Goal: Information Seeking & Learning: Learn about a topic

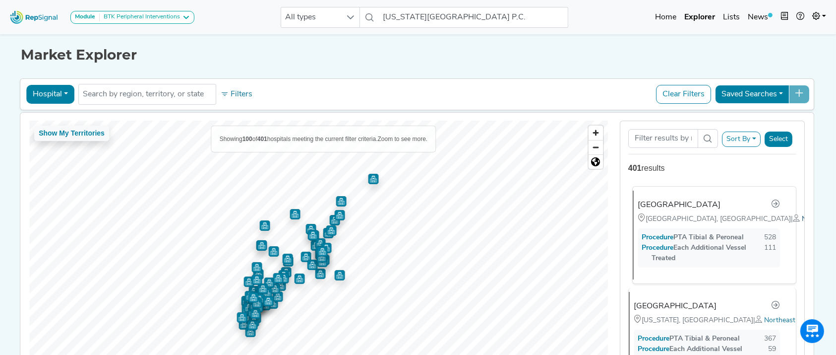
click at [802, 223] on span "Northeast" at bounding box center [817, 218] width 31 height 7
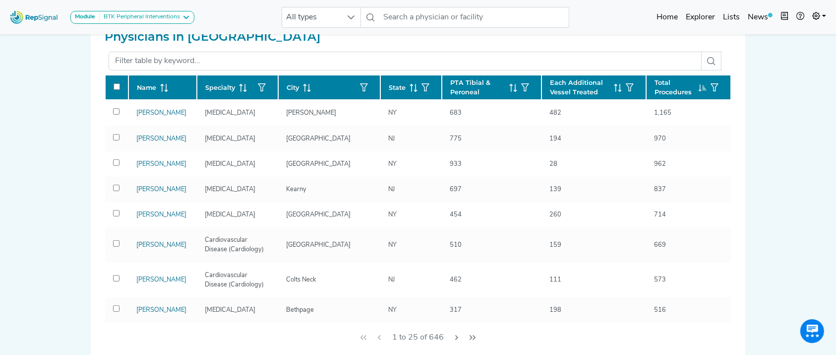
scroll to position [317, 0]
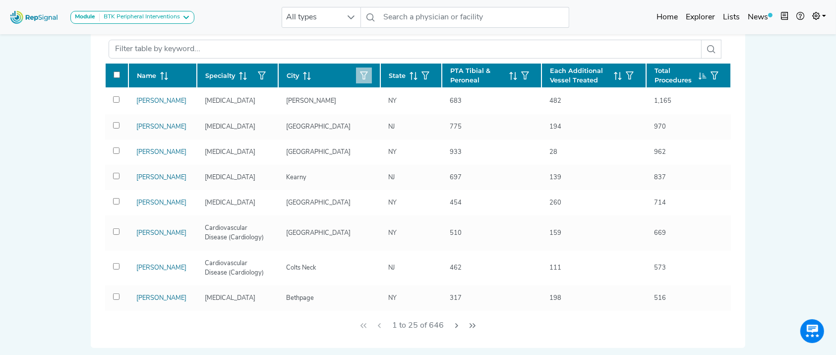
click at [356, 77] on button "button" at bounding box center [364, 75] width 16 height 16
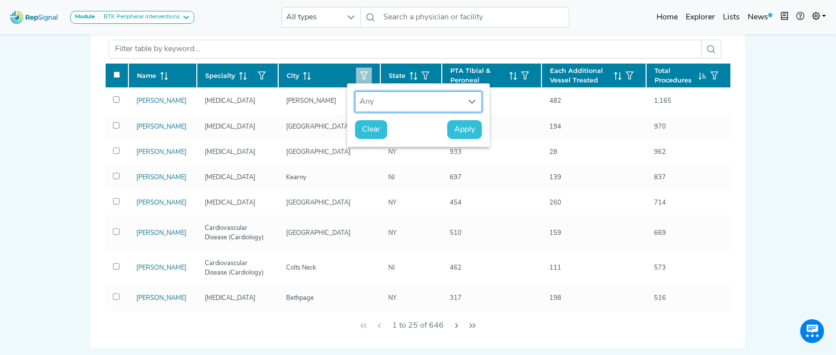
scroll to position [7, 48]
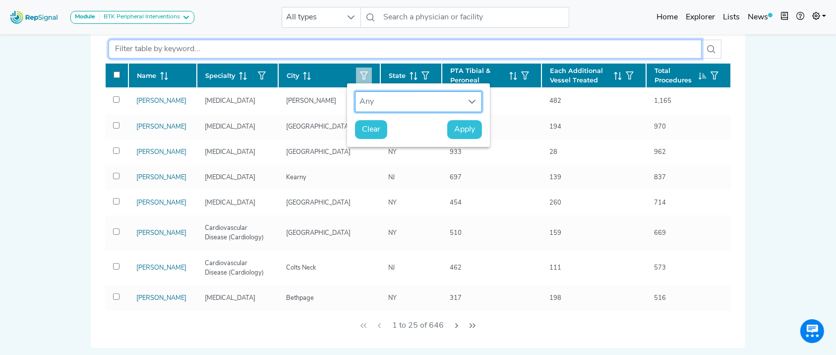
click at [385, 48] on input "text" at bounding box center [405, 49] width 593 height 19
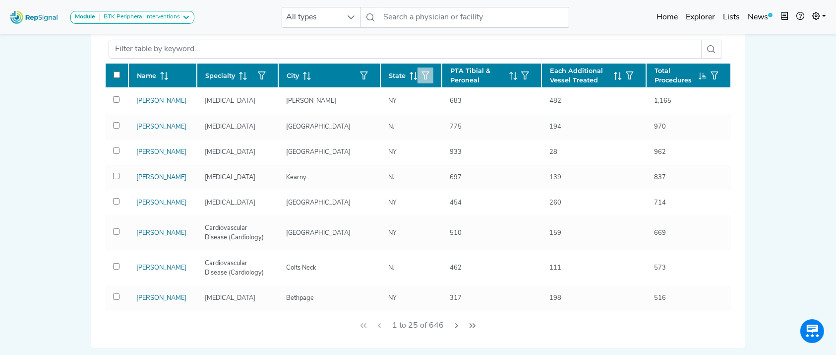
click at [421, 74] on icon "button" at bounding box center [425, 75] width 8 height 8
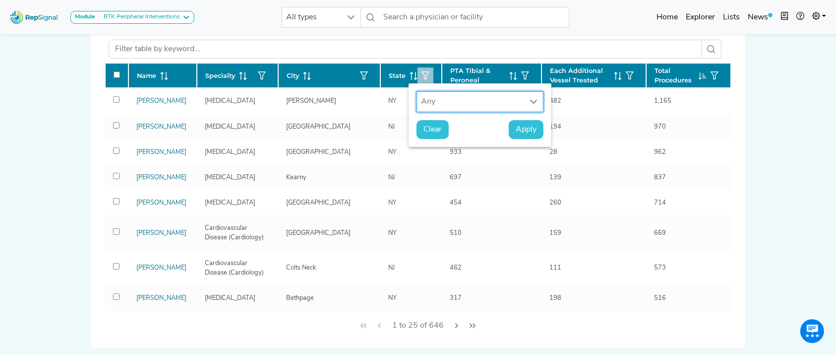
click at [472, 107] on div "Any" at bounding box center [470, 102] width 107 height 20
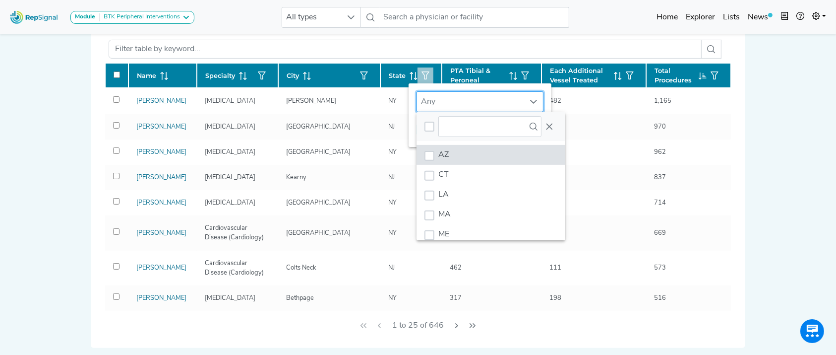
scroll to position [7, 48]
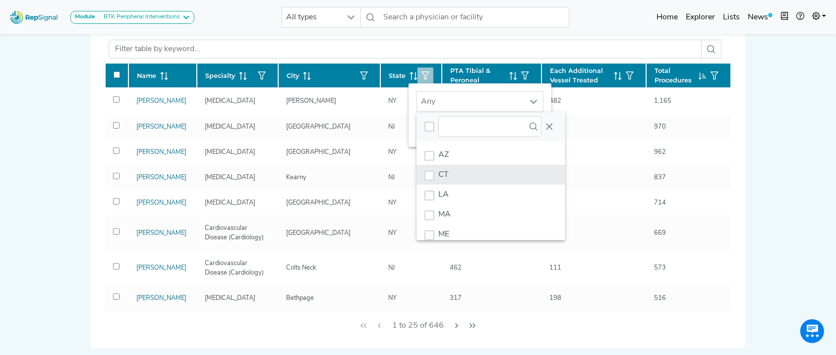
click at [441, 177] on span "CT" at bounding box center [443, 175] width 10 height 8
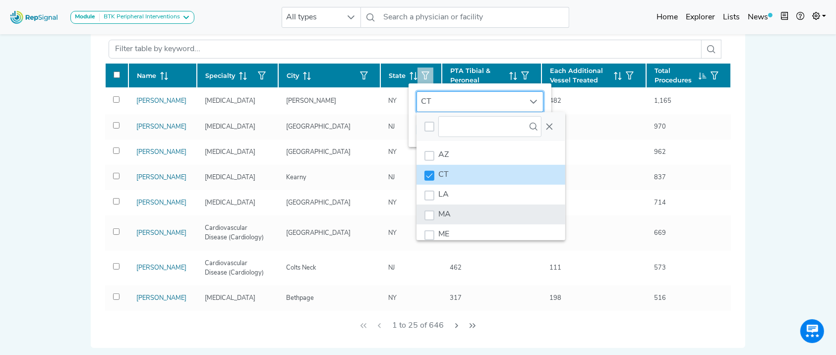
click at [439, 212] on span "MA" at bounding box center [444, 214] width 12 height 8
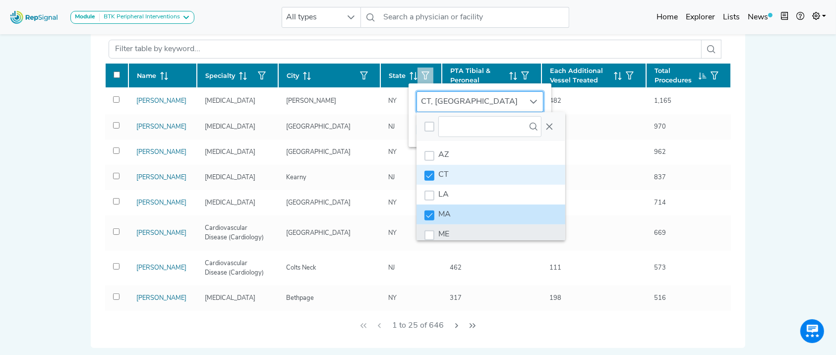
click at [445, 228] on li "ME" at bounding box center [490, 234] width 149 height 20
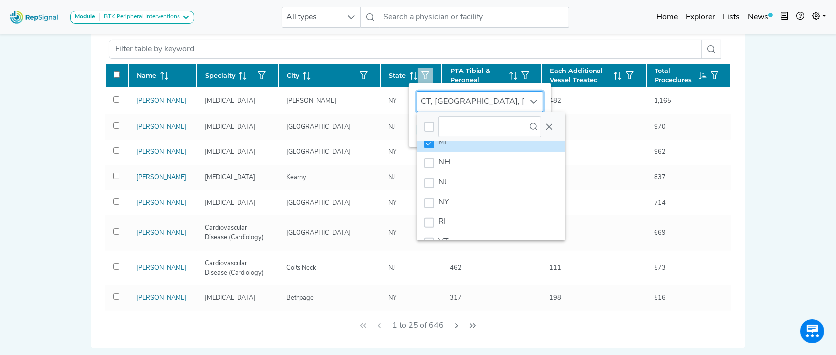
scroll to position [103, 0]
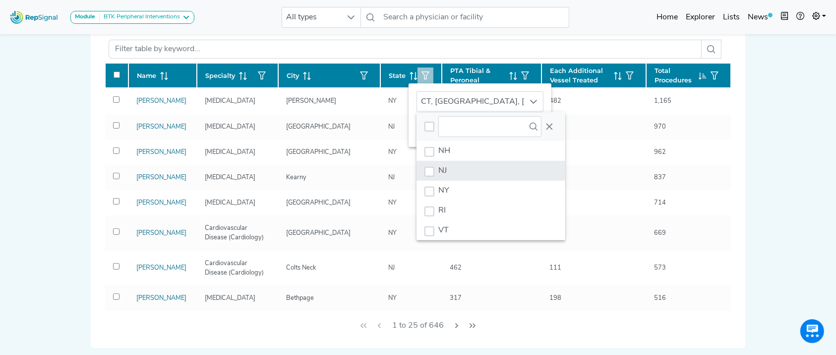
click at [502, 166] on li "NJ" at bounding box center [490, 171] width 149 height 20
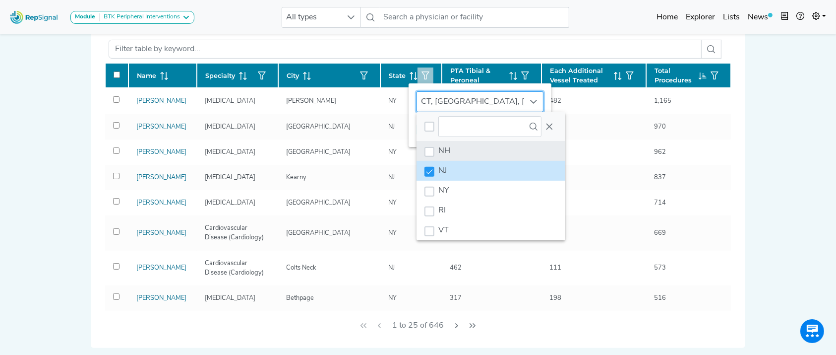
click at [487, 153] on li "NH" at bounding box center [490, 151] width 149 height 20
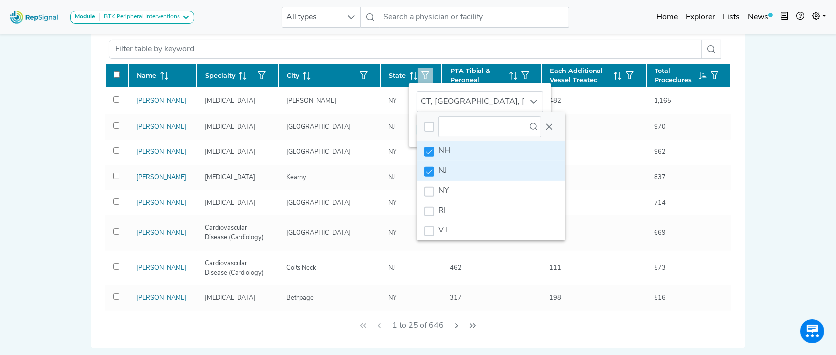
click at [480, 167] on li "NJ" at bounding box center [490, 171] width 149 height 20
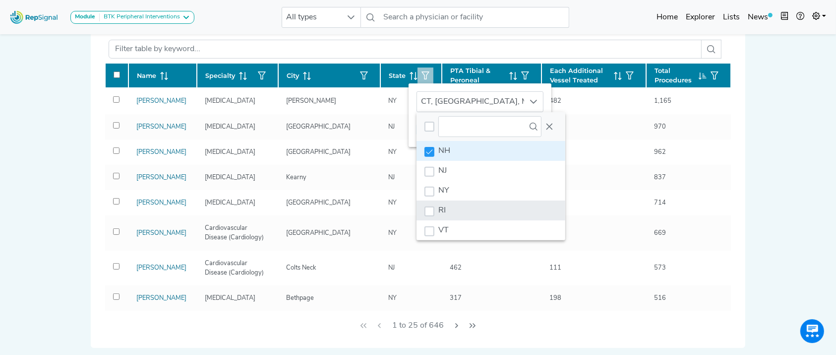
click at [460, 204] on li "RI" at bounding box center [490, 210] width 149 height 20
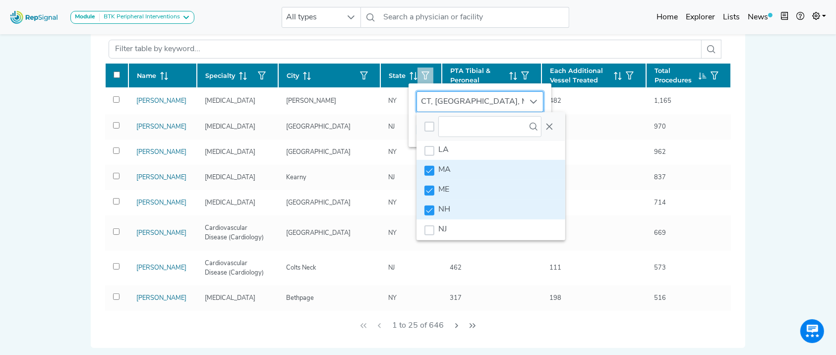
scroll to position [0, 0]
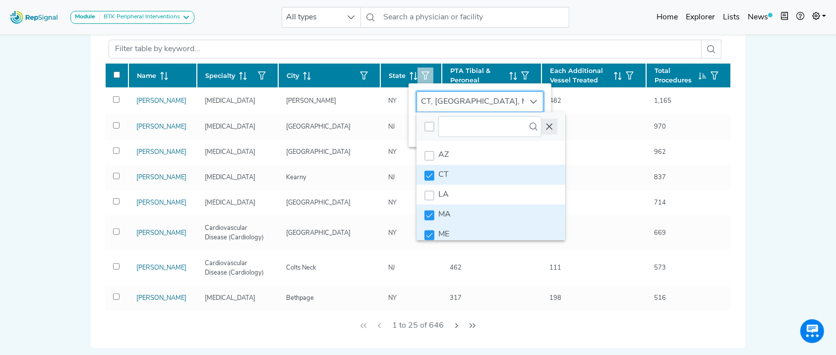
click at [545, 125] on icon "Close" at bounding box center [549, 126] width 8 height 8
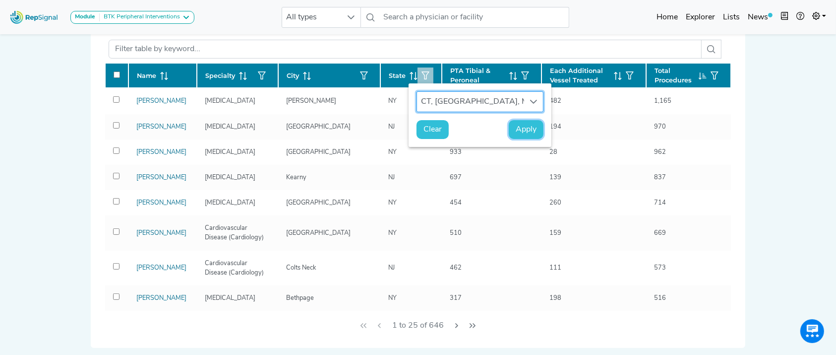
click at [519, 127] on span "Apply" at bounding box center [526, 129] width 21 height 12
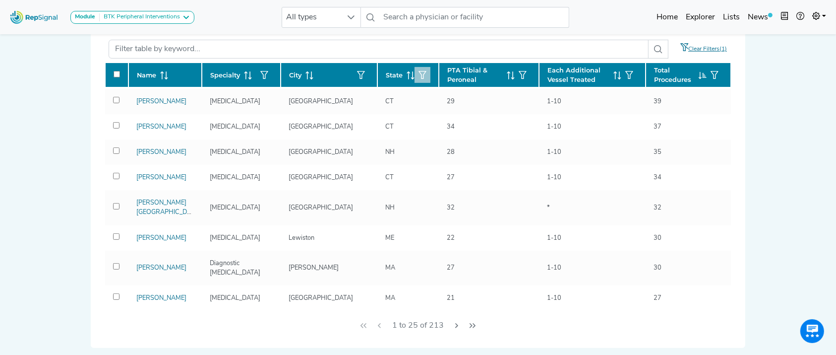
scroll to position [493, 0]
click at [456, 325] on icon "Next Page" at bounding box center [457, 325] width 8 height 8
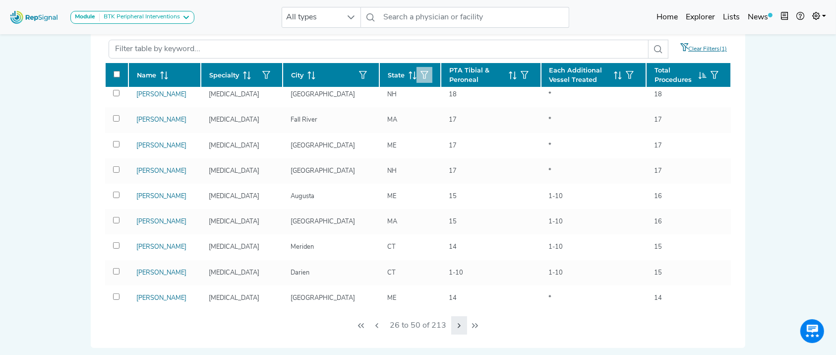
scroll to position [456, 0]
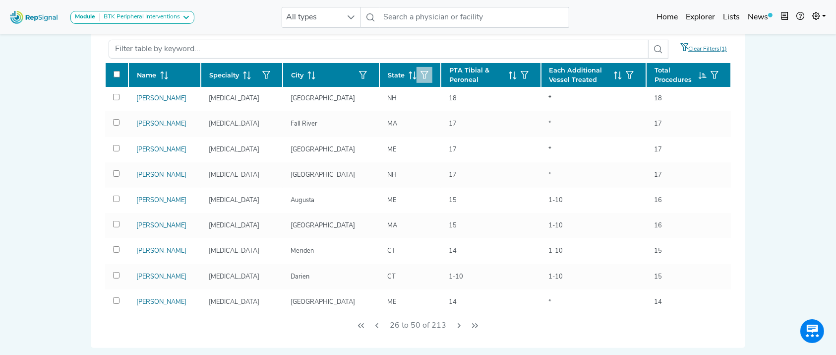
drag, startPoint x: 456, startPoint y: 325, endPoint x: 56, endPoint y: 126, distance: 446.6
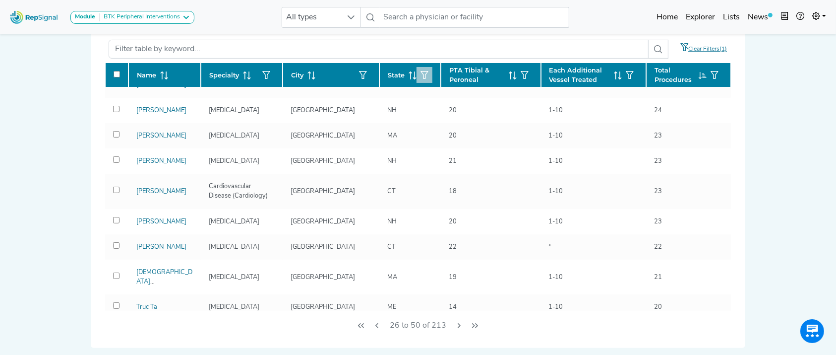
scroll to position [132, 0]
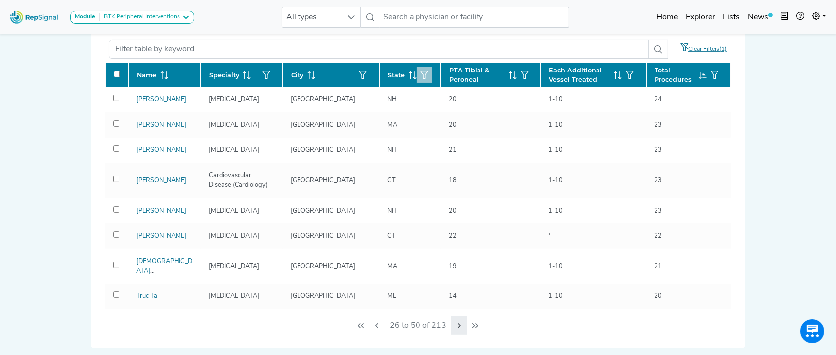
click at [462, 329] on button "Next Page" at bounding box center [459, 325] width 16 height 19
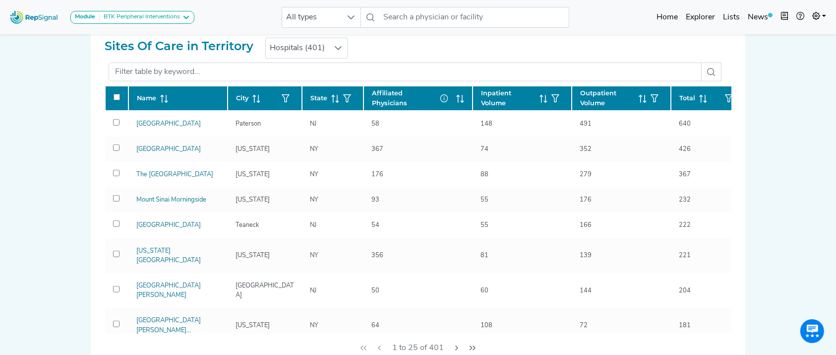
scroll to position [643, 0]
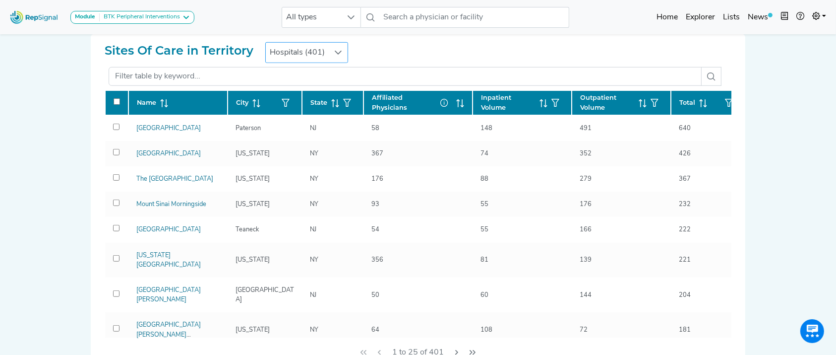
click at [330, 44] on div at bounding box center [338, 53] width 19 height 20
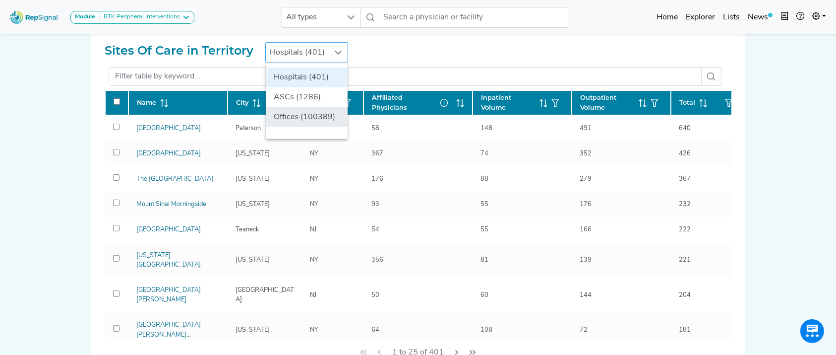
click at [300, 110] on li "Offices (100389)" at bounding box center [307, 117] width 82 height 20
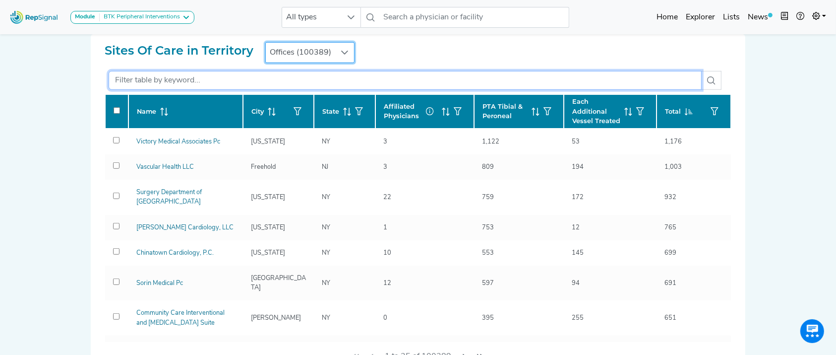
click at [399, 76] on input "text" at bounding box center [405, 80] width 593 height 19
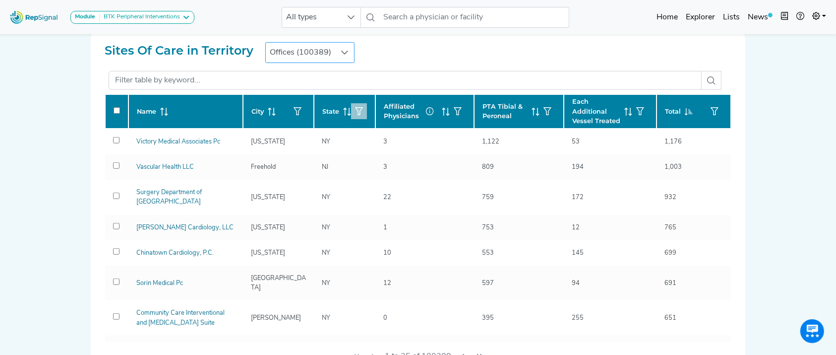
click at [351, 105] on button "button" at bounding box center [359, 111] width 16 height 16
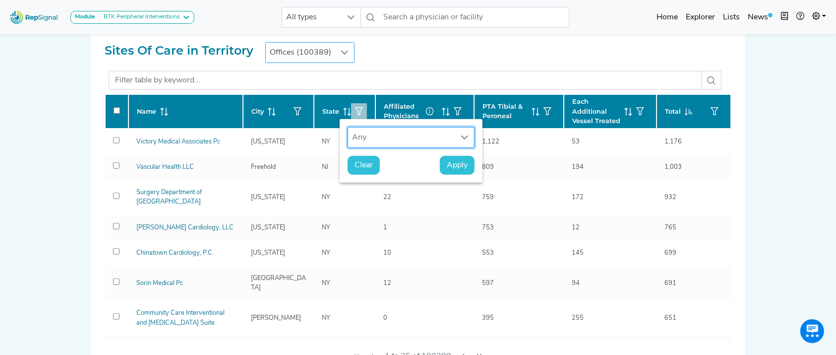
scroll to position [7, 48]
click at [382, 138] on div "Any" at bounding box center [401, 137] width 107 height 20
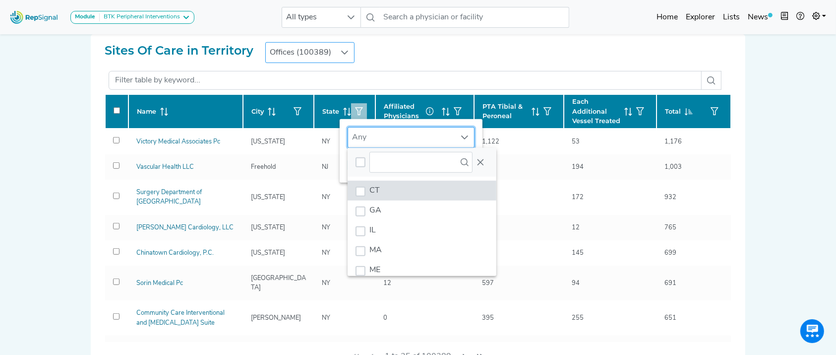
scroll to position [7, 48]
click at [396, 193] on li "CT" at bounding box center [422, 190] width 149 height 20
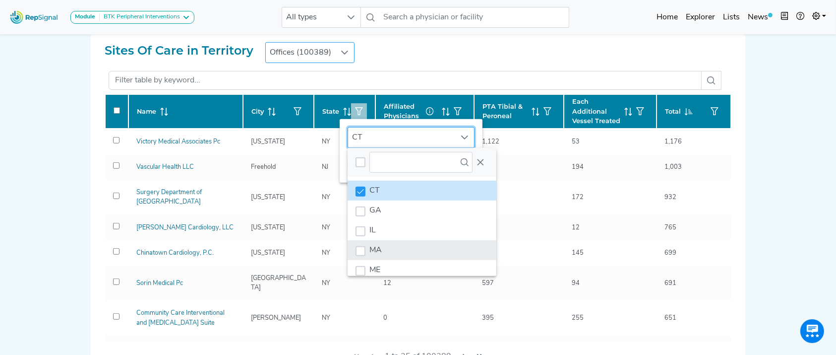
click at [380, 243] on li "MA" at bounding box center [422, 250] width 149 height 20
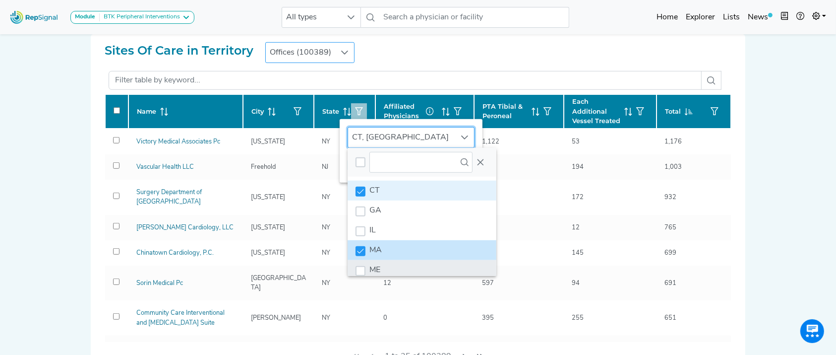
click at [377, 272] on li "ME" at bounding box center [422, 270] width 149 height 20
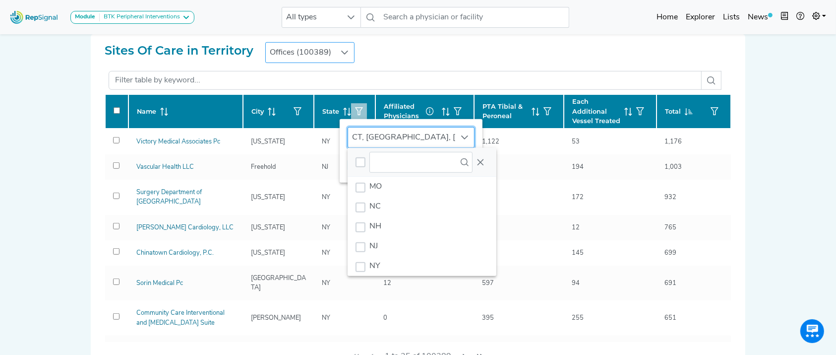
scroll to position [107, 0]
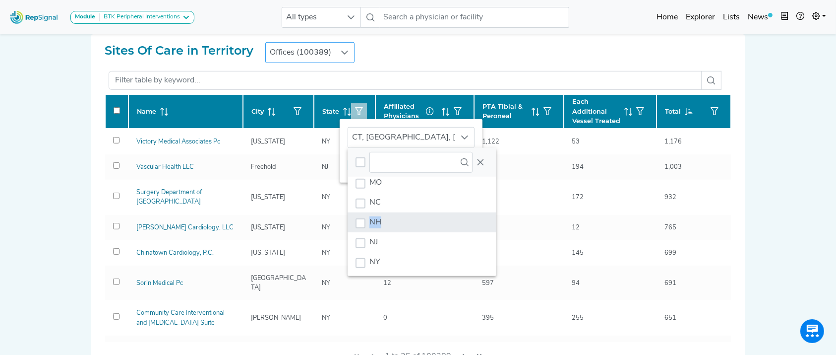
drag, startPoint x: 431, startPoint y: 209, endPoint x: 429, endPoint y: 220, distance: 11.2
click at [429, 220] on ul "CT GA IL MA ME MO NC NH NJ NY PA RI TX UM VT" at bounding box center [422, 221] width 149 height 305
click at [429, 220] on li "NH" at bounding box center [422, 222] width 149 height 20
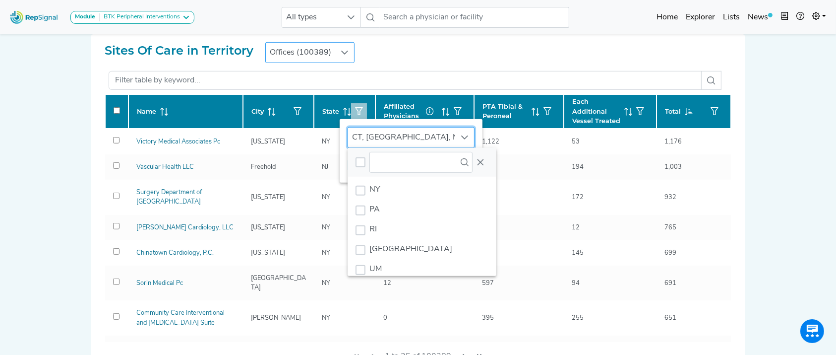
scroll to position [176, 0]
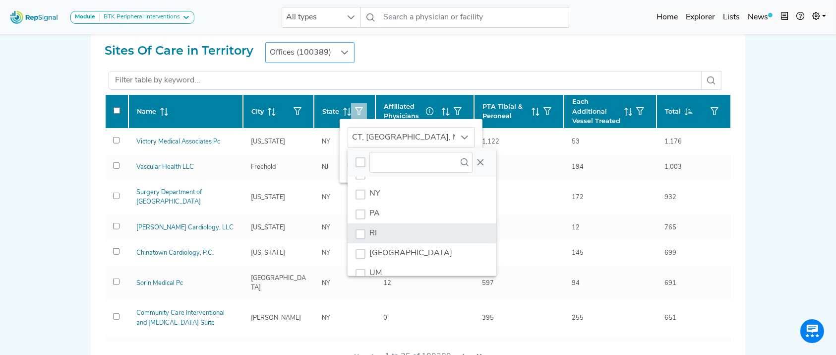
click at [451, 232] on li "RI" at bounding box center [422, 233] width 149 height 20
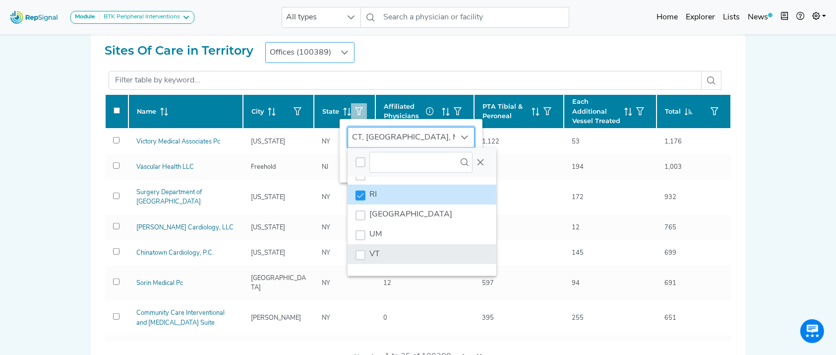
click at [458, 259] on li "VT" at bounding box center [422, 254] width 149 height 20
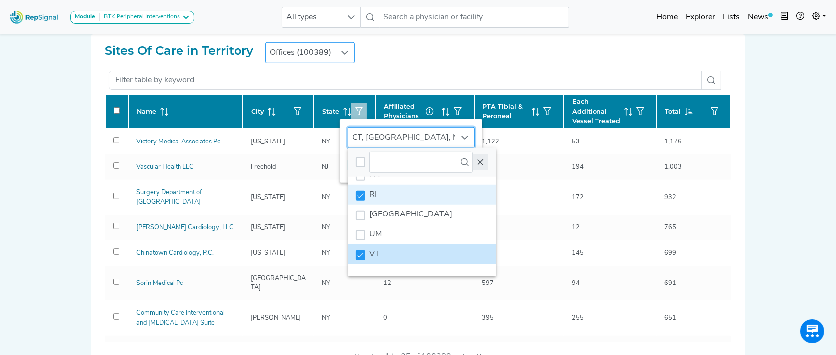
click at [475, 163] on button "Close" at bounding box center [481, 162] width 16 height 16
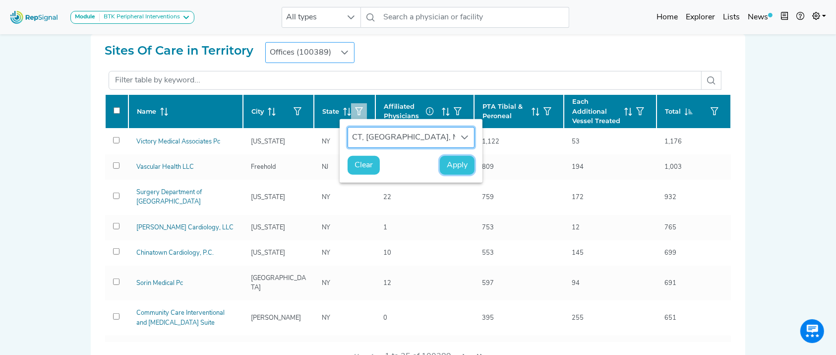
click at [452, 164] on span "Apply" at bounding box center [457, 165] width 21 height 12
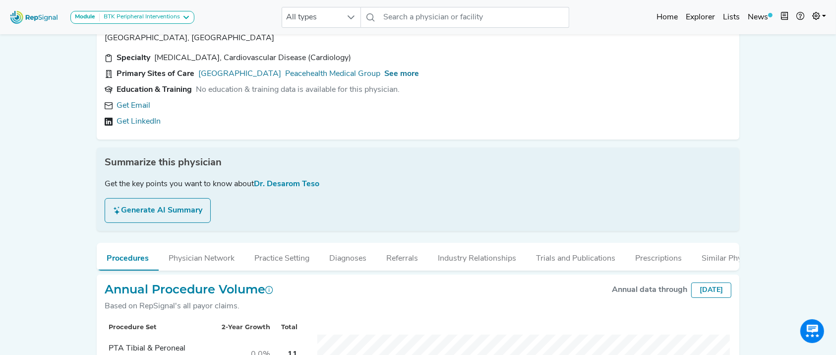
scroll to position [25, 0]
